Goal: Check status: Check status

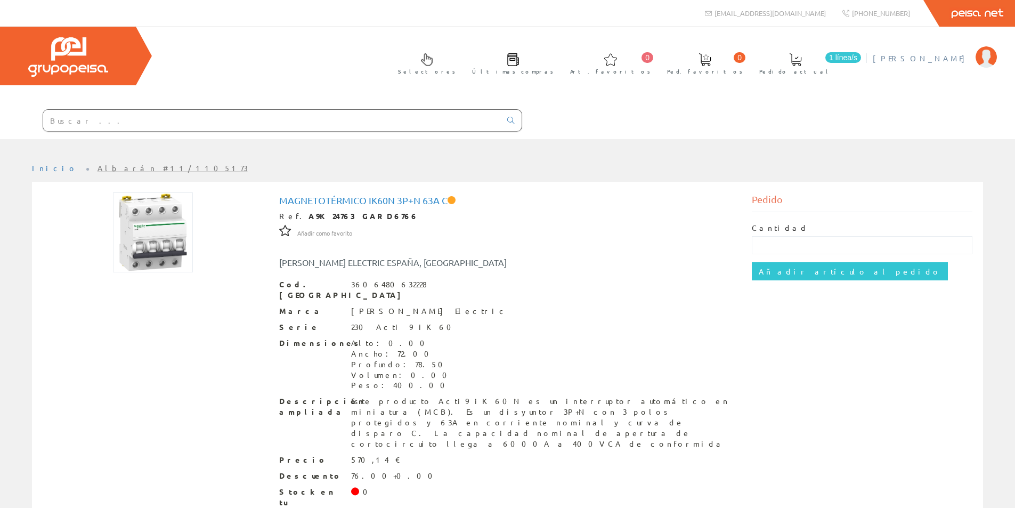
scroll to position [30, 0]
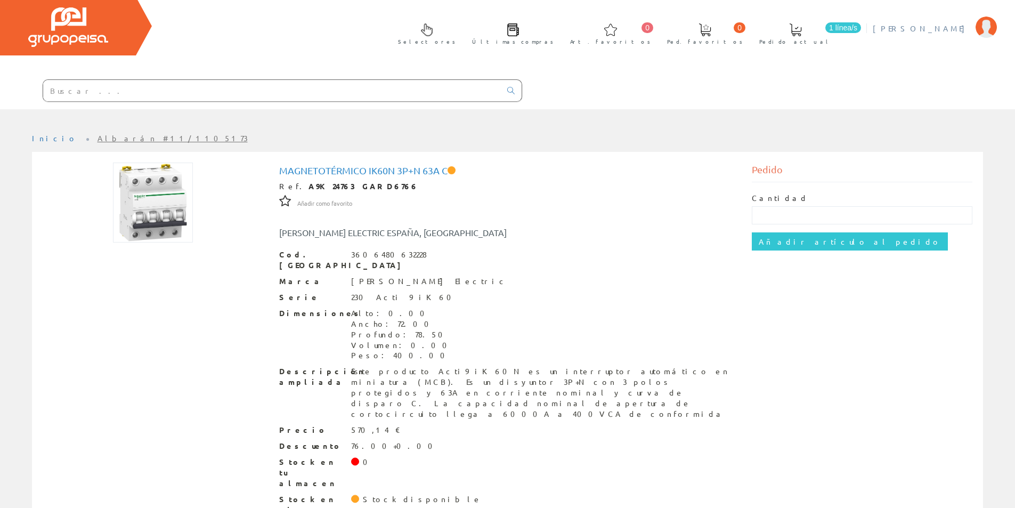
click at [958, 28] on span "[PERSON_NAME]" at bounding box center [922, 28] width 98 height 11
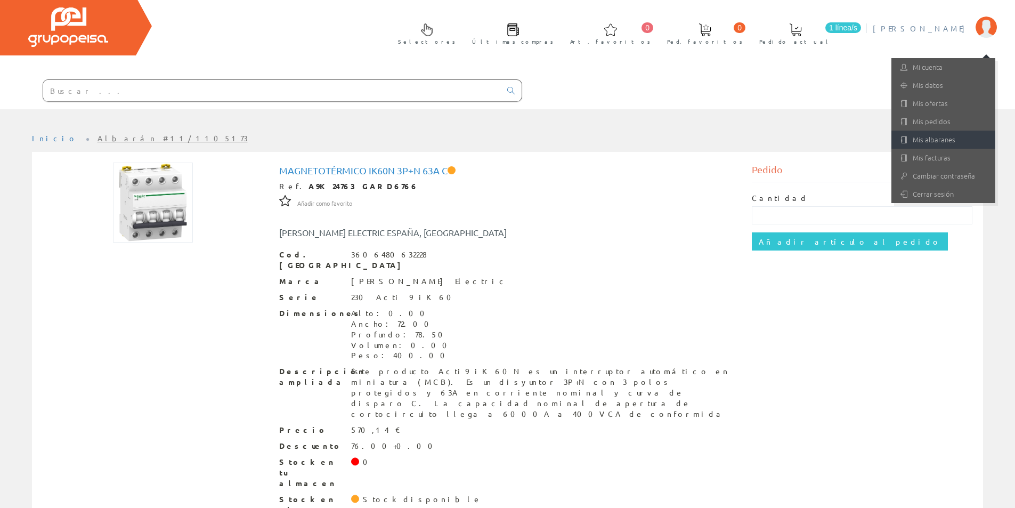
click at [927, 135] on link "Mis albaranes" at bounding box center [944, 140] width 104 height 18
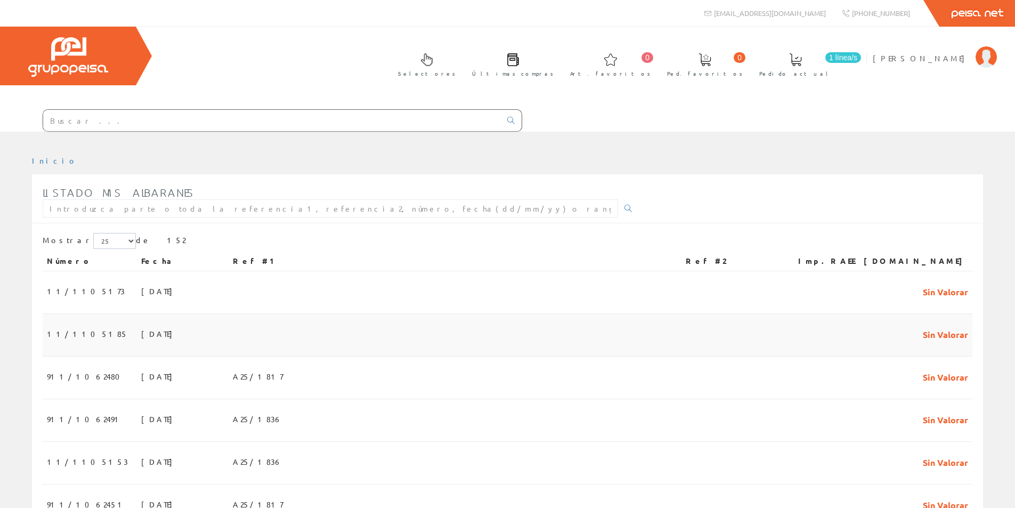
click at [141, 334] on span "[DATE]" at bounding box center [159, 334] width 37 height 18
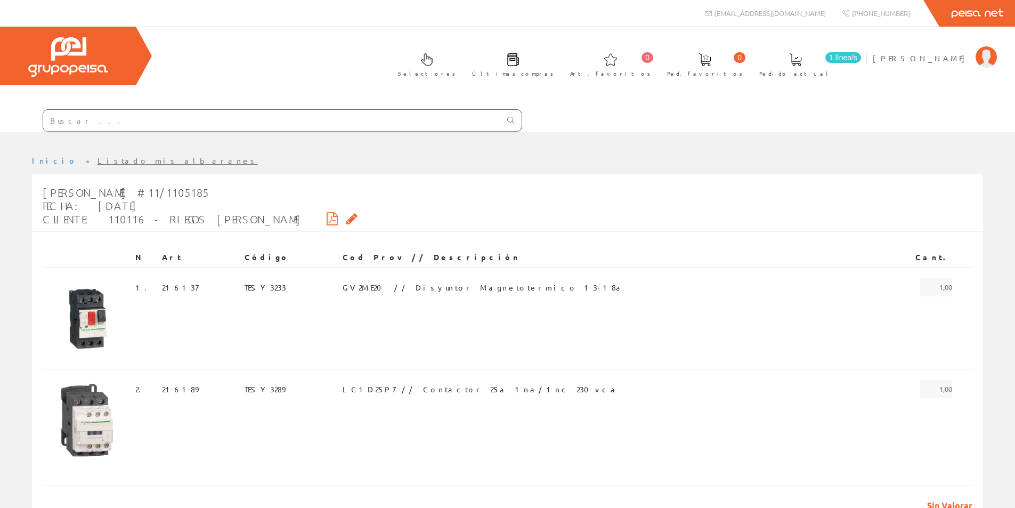
click at [327, 215] on icon at bounding box center [332, 218] width 11 height 7
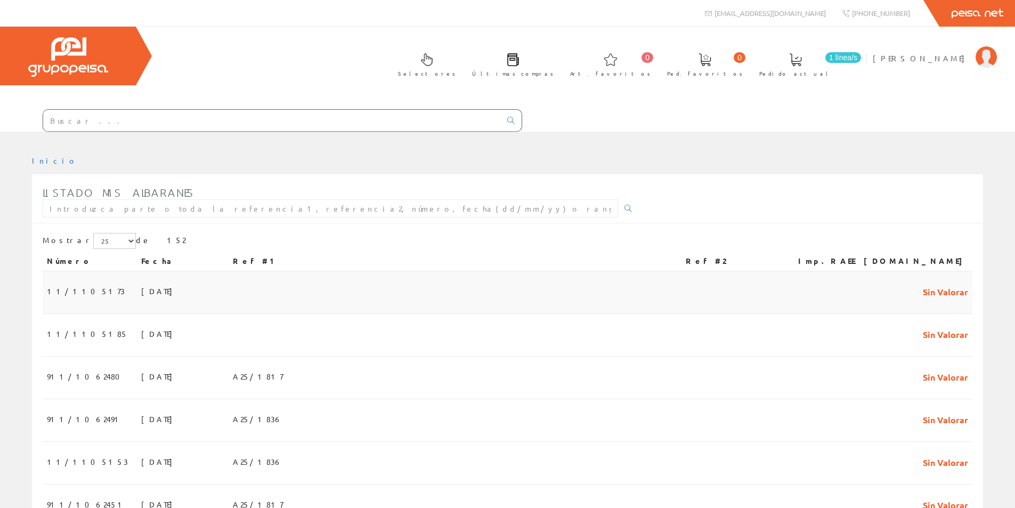
click at [90, 289] on td "11/1105173" at bounding box center [90, 292] width 94 height 43
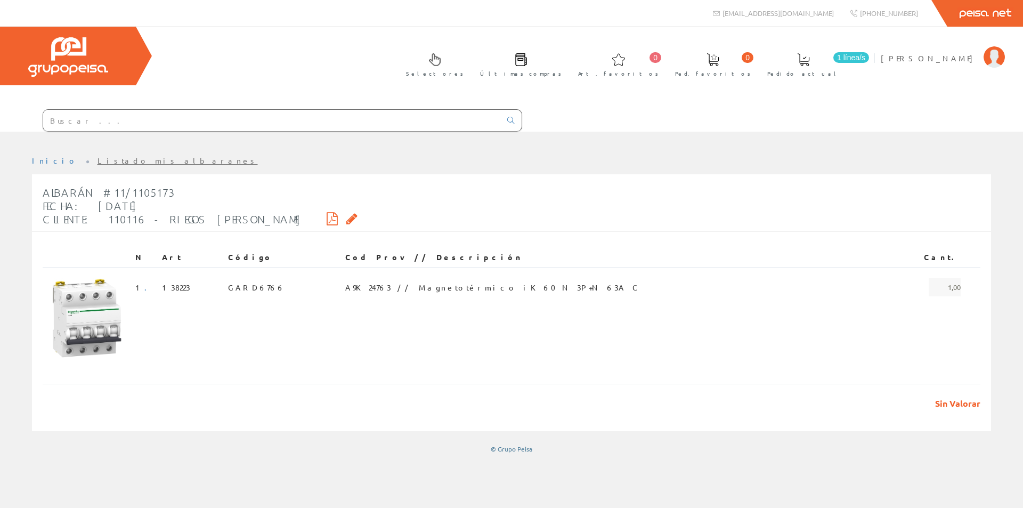
click at [327, 216] on icon at bounding box center [332, 218] width 11 height 7
click at [277, 283] on span "GARD6766" at bounding box center [256, 287] width 57 height 18
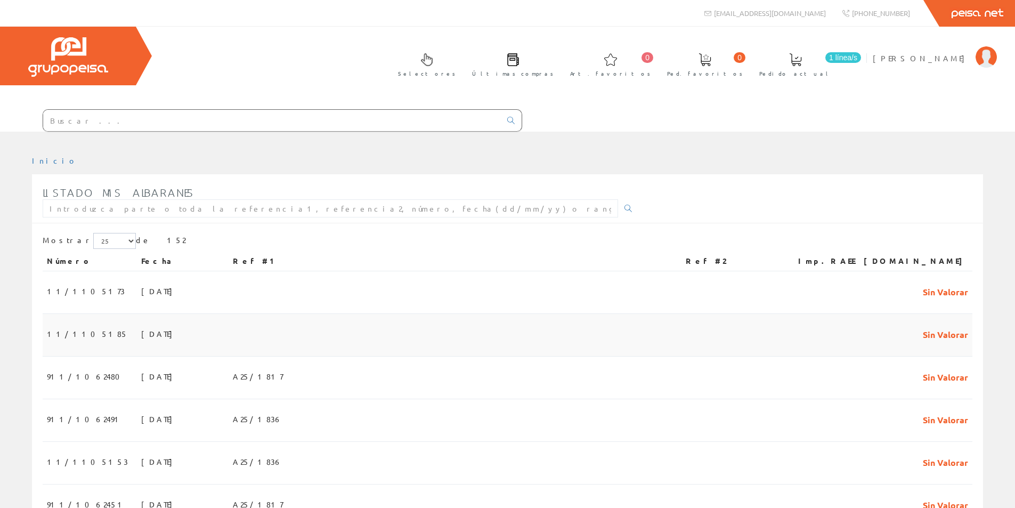
click at [141, 334] on span "03/09/2025" at bounding box center [159, 334] width 37 height 18
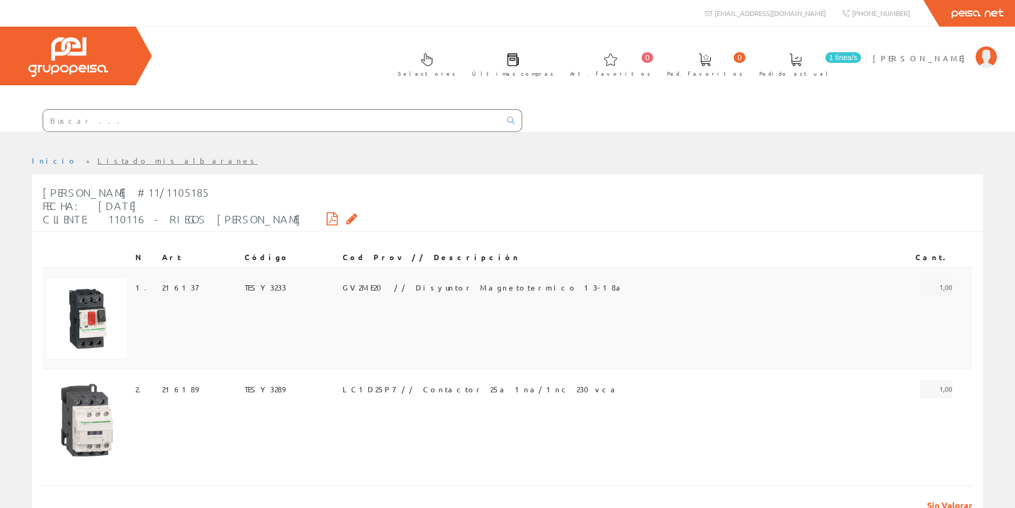
click at [286, 282] on span "TESY3233" at bounding box center [266, 287] width 42 height 18
click at [409, 385] on span "LC1D25P7 // Contactor 25a 1na/1nc 230vca" at bounding box center [481, 389] width 277 height 18
